Goal: Task Accomplishment & Management: Use online tool/utility

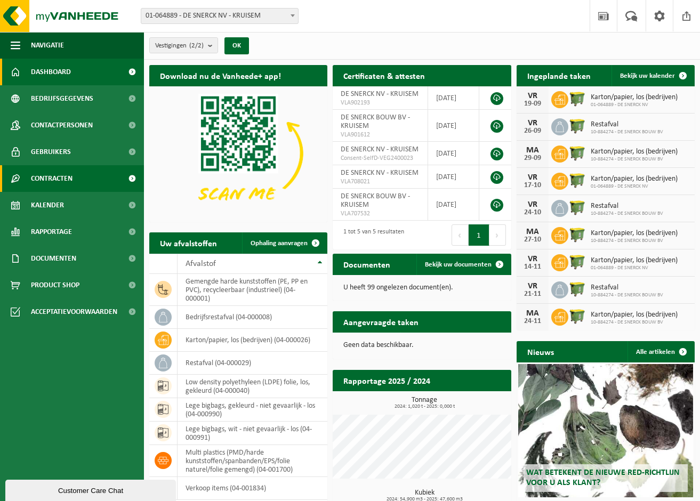
click at [66, 176] on span "Contracten" at bounding box center [52, 178] width 42 height 27
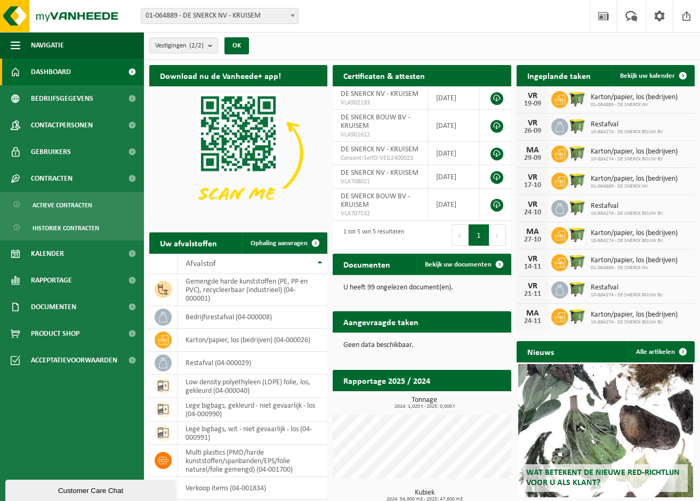
scroll to position [53, 0]
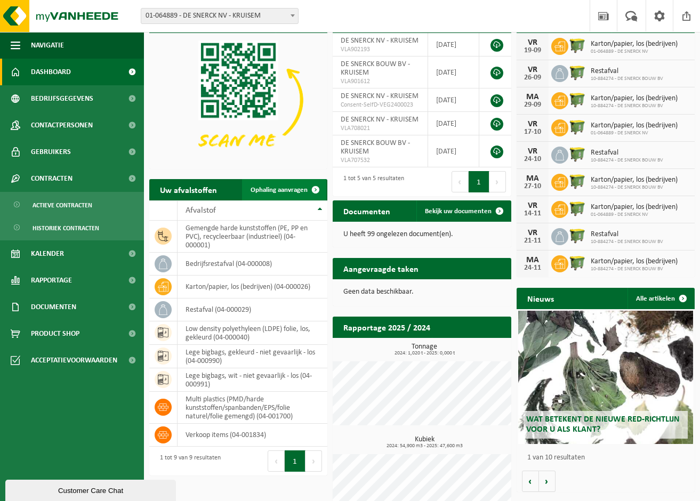
click at [317, 192] on span at bounding box center [315, 189] width 21 height 21
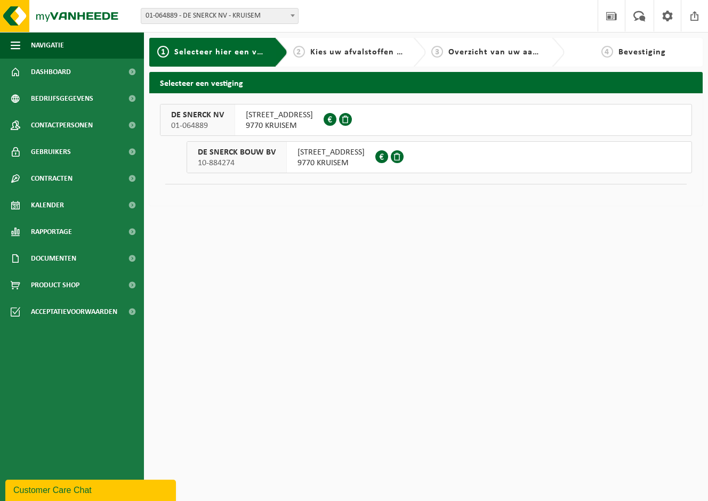
click at [339, 160] on span "9770 KRUISEM" at bounding box center [331, 163] width 67 height 11
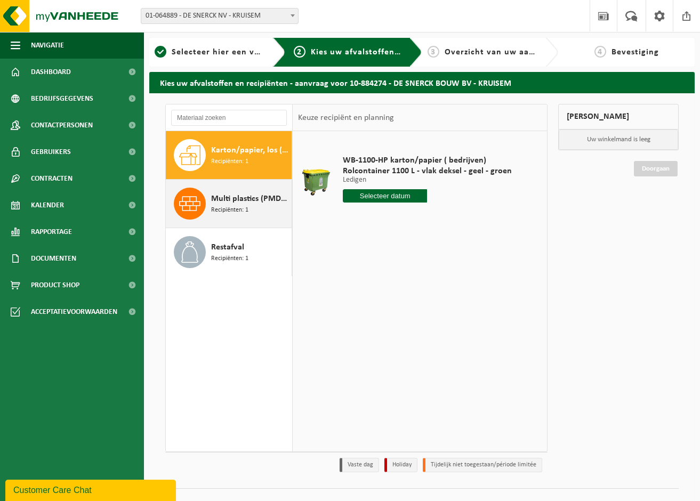
click at [249, 204] on span "Multi plastics (PMD/harde kunststoffen/spanbanden/EPS/folie naturel/folie gemen…" at bounding box center [250, 199] width 78 height 13
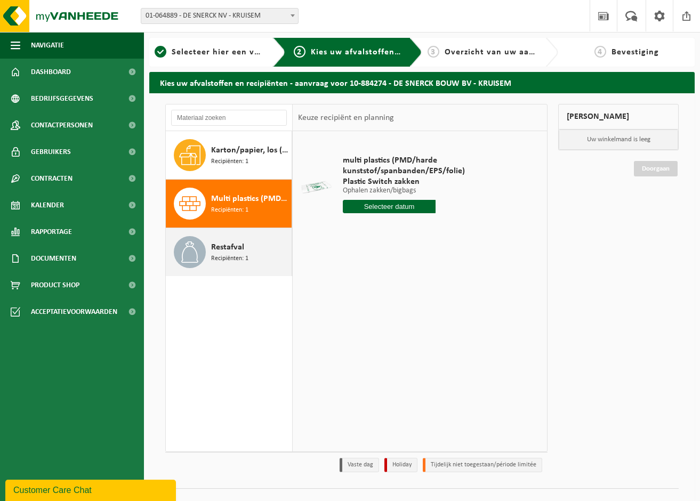
click at [226, 255] on span "Recipiënten: 1" at bounding box center [229, 259] width 37 height 10
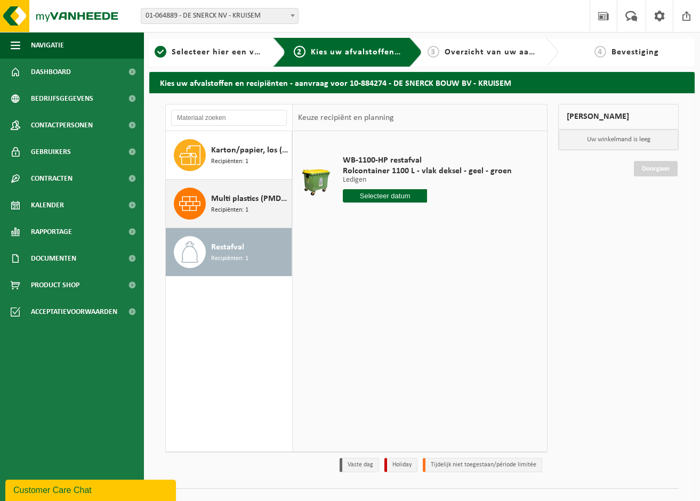
click at [238, 210] on span "Recipiënten: 1" at bounding box center [229, 210] width 37 height 10
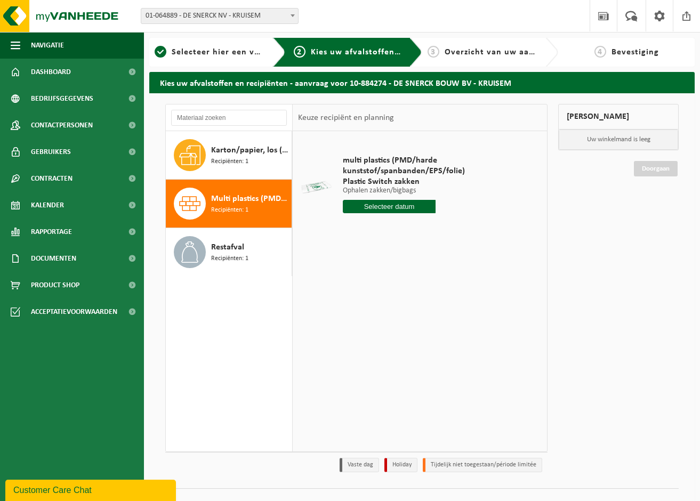
click at [374, 209] on input "text" at bounding box center [389, 206] width 93 height 13
click at [429, 305] on div "19" at bounding box center [427, 301] width 19 height 17
type input "Van 2025-09-19"
click at [383, 247] on button "In winkelmand" at bounding box center [373, 246] width 59 height 17
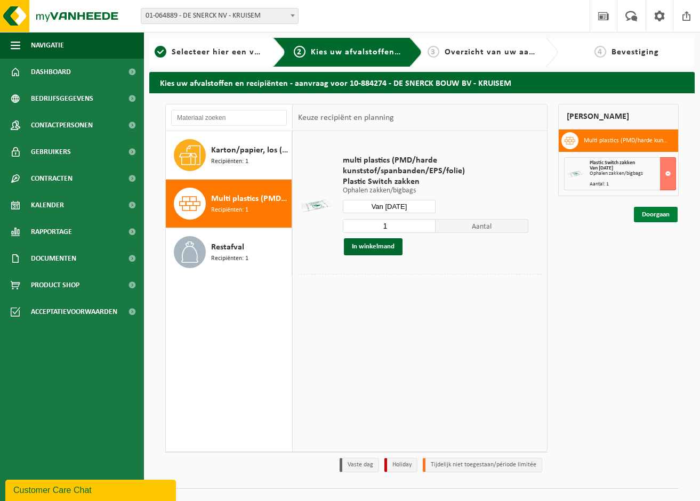
click at [663, 213] on link "Doorgaan" at bounding box center [656, 214] width 44 height 15
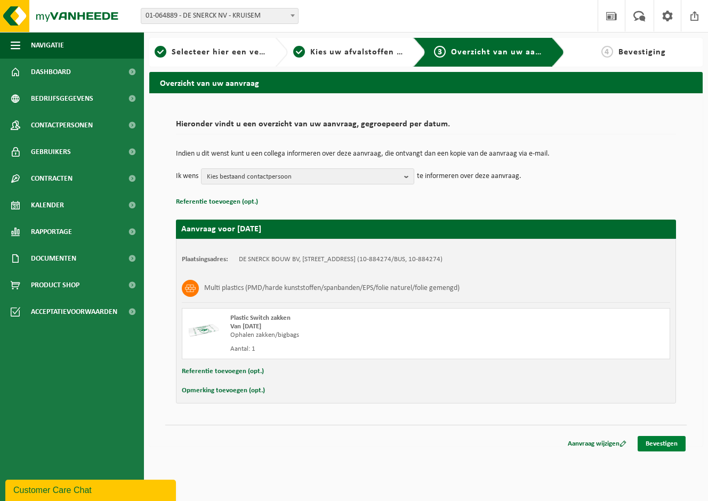
click at [657, 440] on link "Bevestigen" at bounding box center [662, 443] width 48 height 15
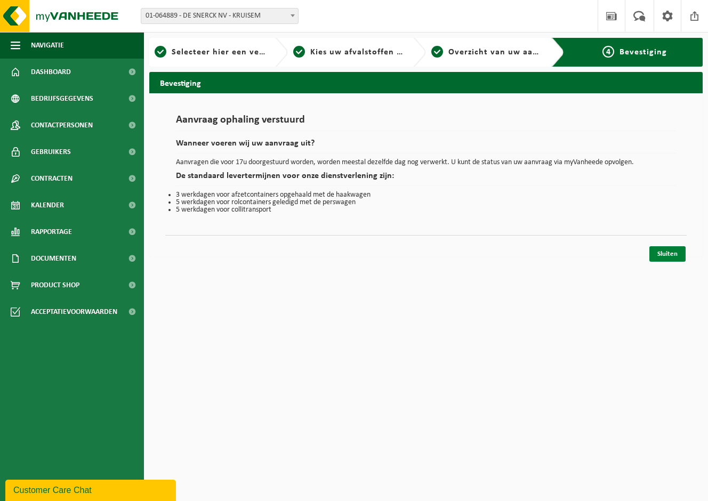
click at [665, 256] on link "Sluiten" at bounding box center [668, 253] width 36 height 15
